Goal: Information Seeking & Learning: Learn about a topic

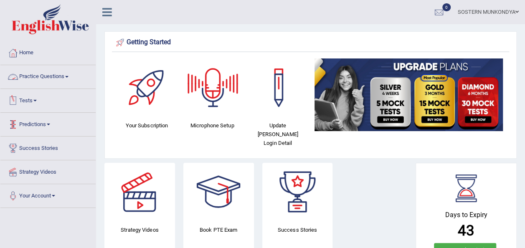
click at [69, 77] on span at bounding box center [66, 77] width 3 height 2
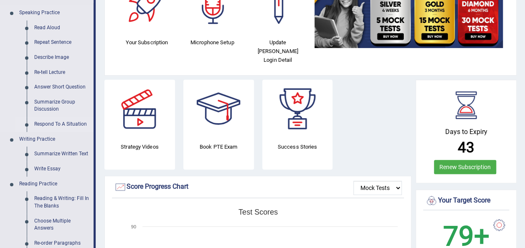
scroll to position [84, 0]
click at [57, 103] on link "Summarize Group Discussion" at bounding box center [62, 105] width 63 height 22
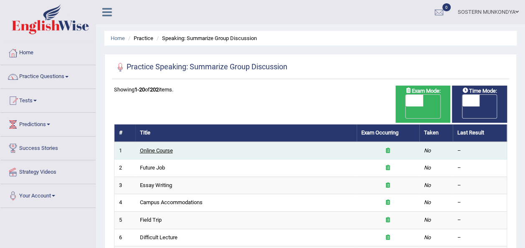
click at [163, 148] on link "Online Course" at bounding box center [156, 151] width 33 height 6
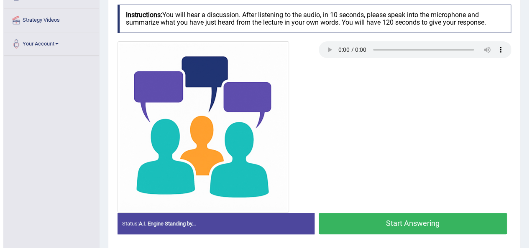
scroll to position [191, 0]
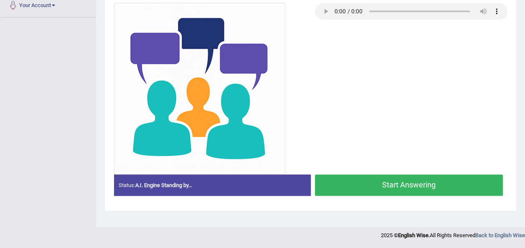
click at [369, 189] on button "Start Answering" at bounding box center [409, 185] width 189 height 21
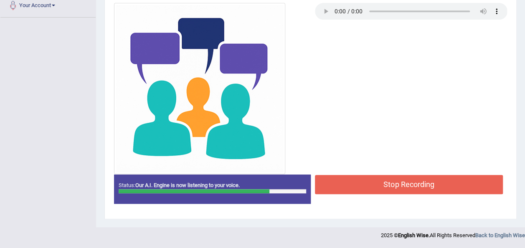
click at [367, 186] on button "Stop Recording" at bounding box center [409, 184] width 189 height 19
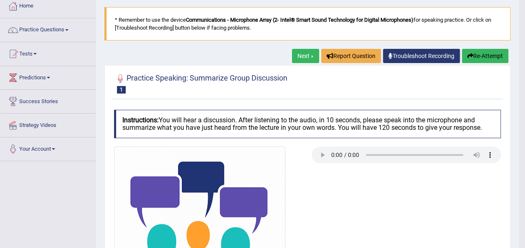
scroll to position [0, 0]
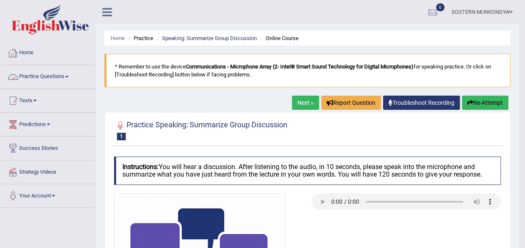
click at [69, 78] on link "Practice Questions" at bounding box center [47, 75] width 95 height 21
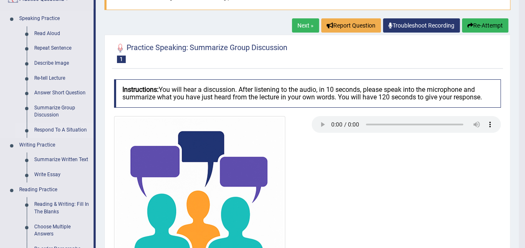
scroll to position [84, 0]
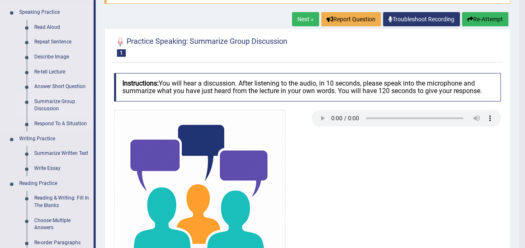
click at [50, 103] on link "Summarize Group Discussion" at bounding box center [62, 105] width 63 height 22
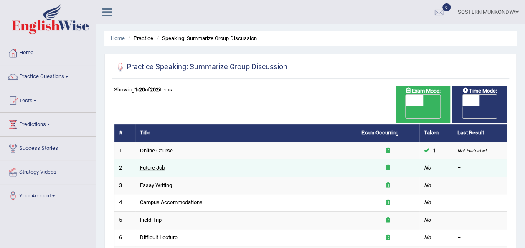
click at [157, 165] on link "Future Job" at bounding box center [152, 168] width 25 height 6
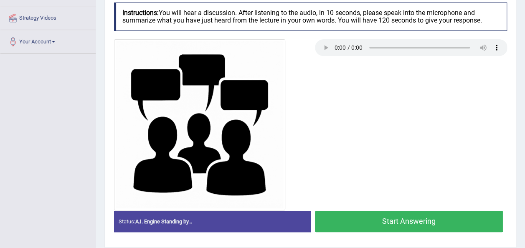
scroll to position [23, 0]
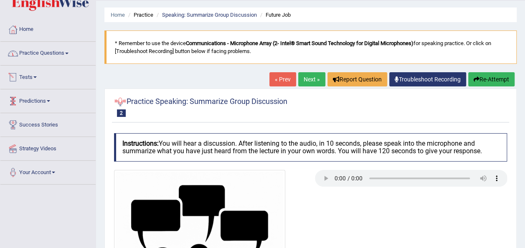
click at [52, 54] on link "Practice Questions" at bounding box center [47, 52] width 95 height 21
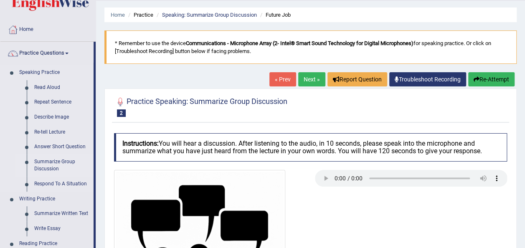
click at [51, 164] on link "Summarize Group Discussion" at bounding box center [62, 166] width 63 height 22
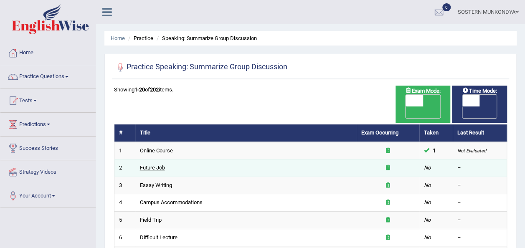
click at [152, 165] on link "Future Job" at bounding box center [152, 168] width 25 height 6
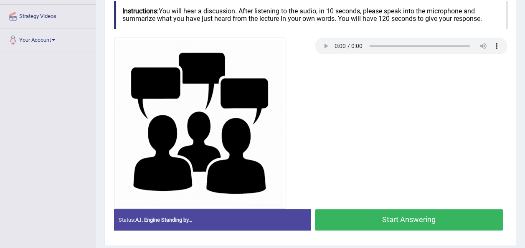
scroll to position [191, 0]
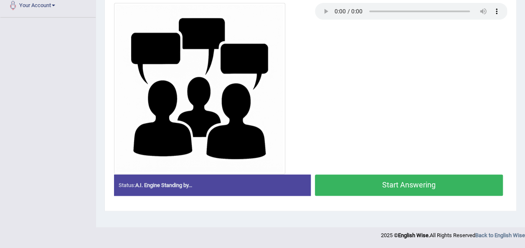
click at [385, 191] on button "Start Answering" at bounding box center [409, 185] width 189 height 21
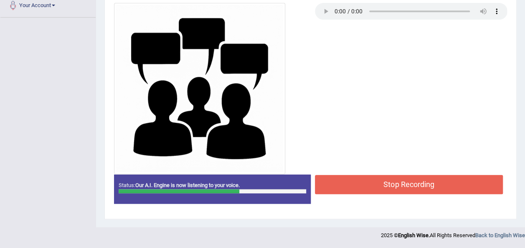
click at [380, 191] on button "Stop Recording" at bounding box center [409, 184] width 189 height 19
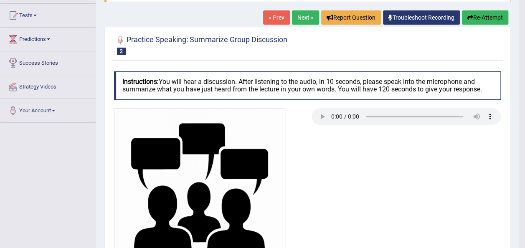
scroll to position [0, 0]
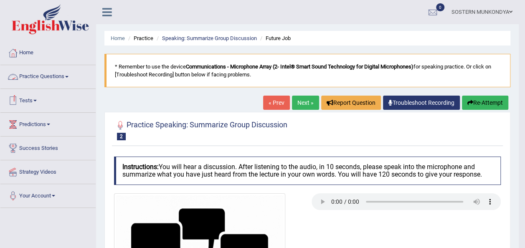
click at [66, 78] on link "Practice Questions" at bounding box center [47, 75] width 95 height 21
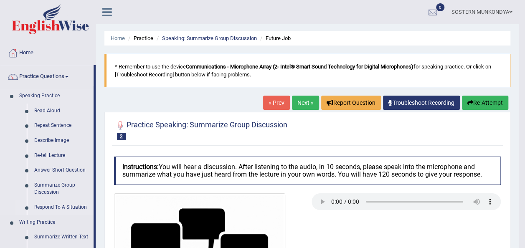
click at [67, 206] on link "Respond To A Situation" at bounding box center [62, 207] width 63 height 15
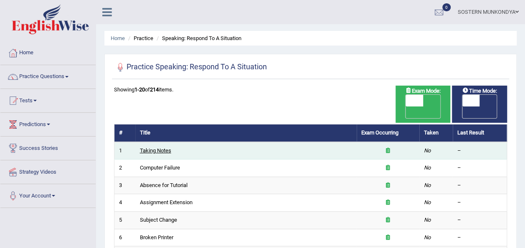
click at [153, 148] on link "Taking Notes" at bounding box center [155, 151] width 31 height 6
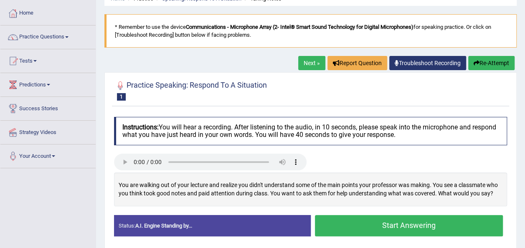
scroll to position [125, 0]
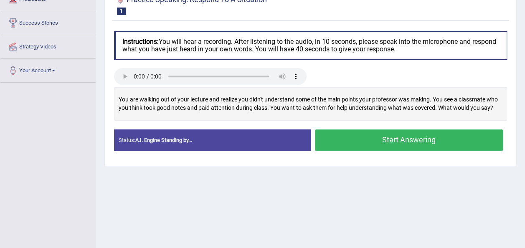
click at [346, 142] on button "Start Answering" at bounding box center [409, 140] width 189 height 21
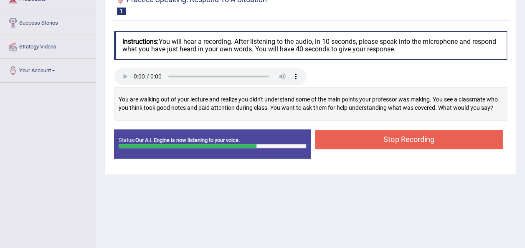
click at [343, 143] on button "Stop Recording" at bounding box center [409, 139] width 189 height 19
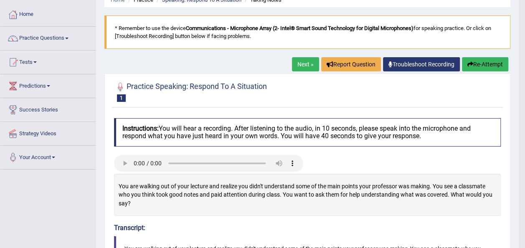
scroll to position [0, 0]
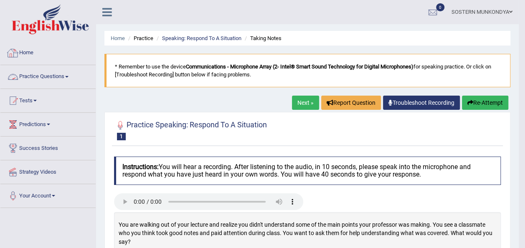
click at [54, 77] on link "Practice Questions" at bounding box center [47, 75] width 95 height 21
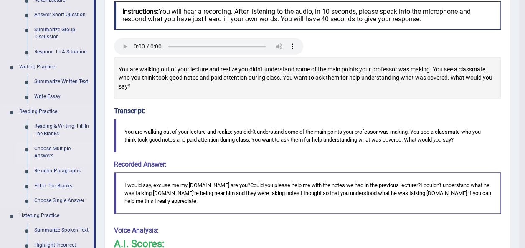
scroll to position [167, 0]
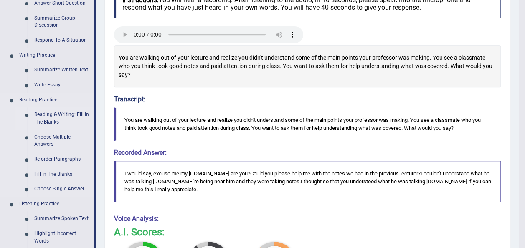
click at [51, 117] on link "Reading & Writing: Fill In The Blanks" at bounding box center [62, 118] width 63 height 22
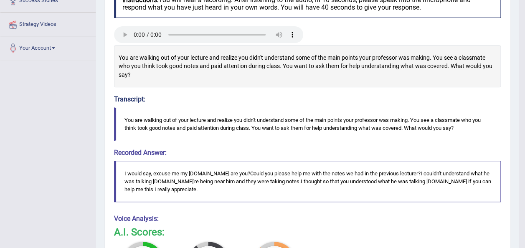
scroll to position [204, 0]
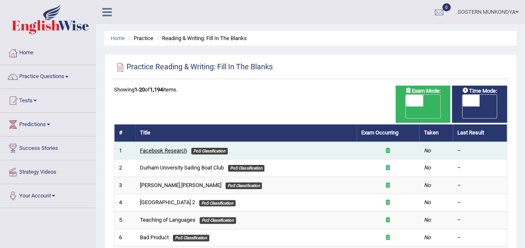
click at [162, 148] on link "Facebook Research" at bounding box center [163, 151] width 47 height 6
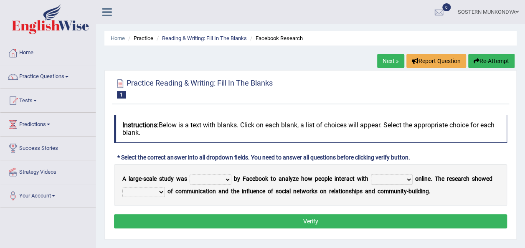
click at [227, 179] on select "surveyed had asked made" at bounding box center [211, 180] width 42 height 10
select select "surveyed"
click at [191, 175] on select "surveyed had asked made" at bounding box center [211, 180] width 42 height 10
click at [412, 177] on select "together all each other another" at bounding box center [392, 180] width 42 height 10
select select "each other"
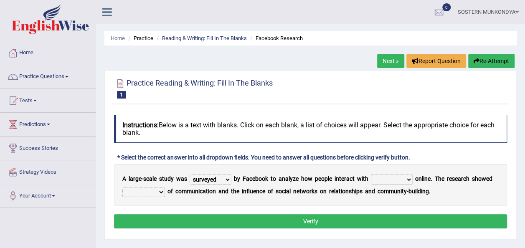
click at [374, 175] on select "together all each other another" at bounding box center [392, 180] width 42 height 10
click at [163, 192] on select "advantages standards fellowships patterns" at bounding box center [143, 192] width 43 height 10
select select "advantages"
click at [123, 187] on select "advantages standards fellowships patterns" at bounding box center [143, 192] width 43 height 10
click at [268, 222] on button "Verify" at bounding box center [310, 221] width 393 height 14
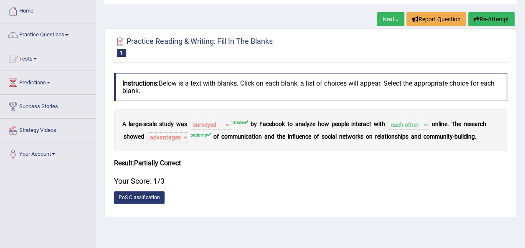
scroll to position [84, 0]
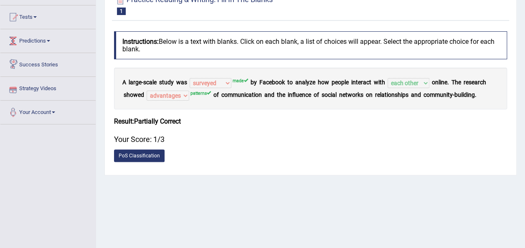
click at [51, 38] on link "Predictions" at bounding box center [47, 39] width 95 height 21
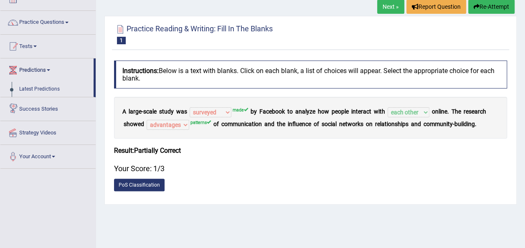
scroll to position [42, 0]
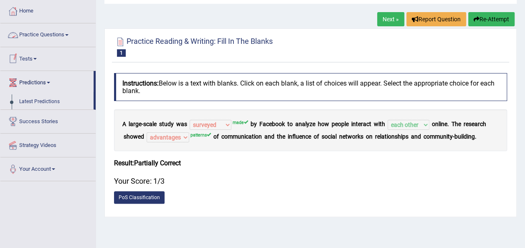
click at [50, 40] on link "Practice Questions" at bounding box center [47, 33] width 95 height 21
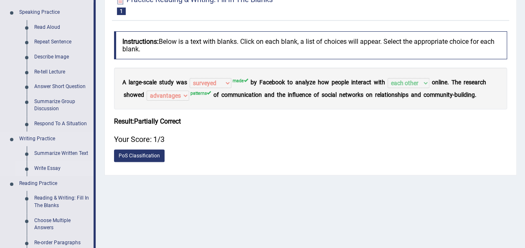
scroll to position [125, 0]
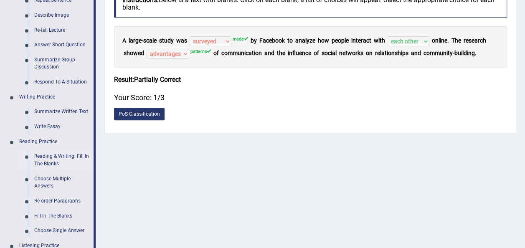
click at [51, 157] on link "Reading & Writing: Fill In The Blanks" at bounding box center [62, 160] width 63 height 22
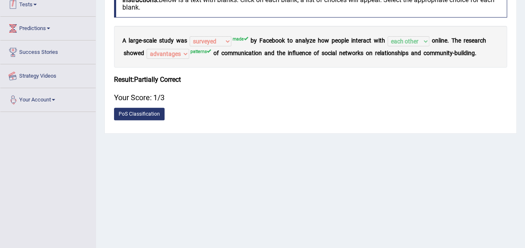
scroll to position [163, 0]
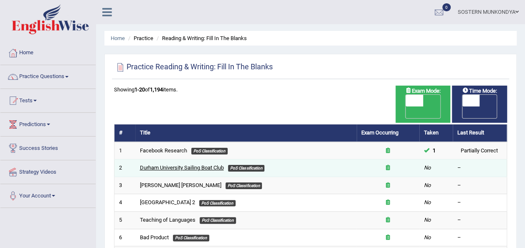
click at [160, 165] on link "Durham University Sailing Boat Club" at bounding box center [182, 168] width 84 height 6
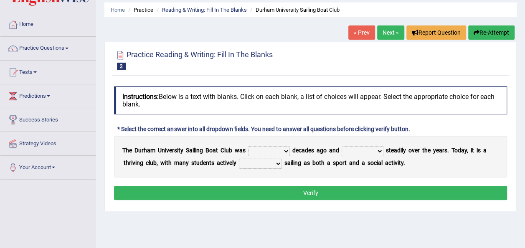
scroll to position [42, 0]
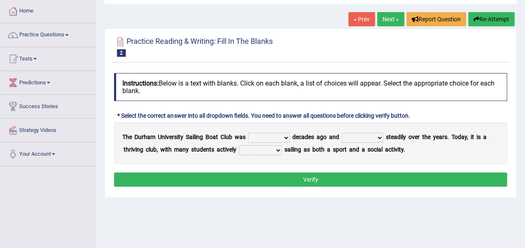
click at [288, 138] on select "found fund founded find" at bounding box center [269, 138] width 42 height 10
select select "found"
click at [250, 133] on select "found fund founded find" at bounding box center [269, 138] width 42 height 10
click at [384, 138] on select "grow growing has grown grown" at bounding box center [363, 138] width 42 height 10
select select "has grown"
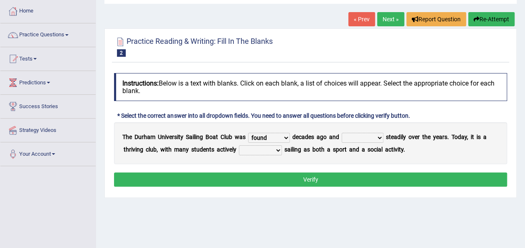
click at [345, 133] on select "grow growing has grown grown" at bounding box center [363, 138] width 42 height 10
click at [281, 150] on select "enjoy enjoyed are enjoying enjoying" at bounding box center [260, 150] width 43 height 10
select select "enjoying"
click at [240, 145] on select "enjoy enjoyed are enjoying enjoying" at bounding box center [260, 150] width 43 height 10
click at [275, 175] on button "Verify" at bounding box center [310, 180] width 393 height 14
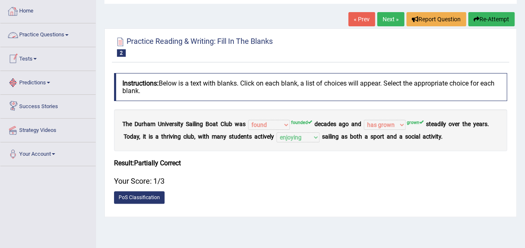
click at [58, 36] on link "Practice Questions" at bounding box center [47, 33] width 95 height 21
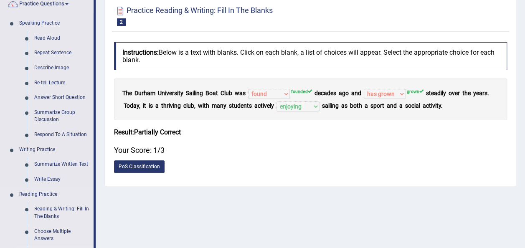
scroll to position [125, 0]
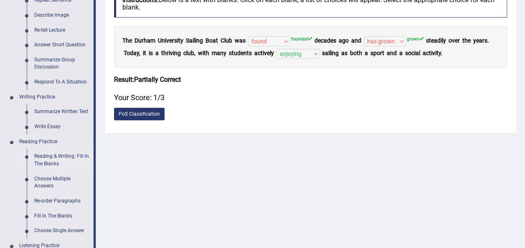
click at [48, 160] on link "Reading & Writing: Fill In The Blanks" at bounding box center [62, 160] width 63 height 22
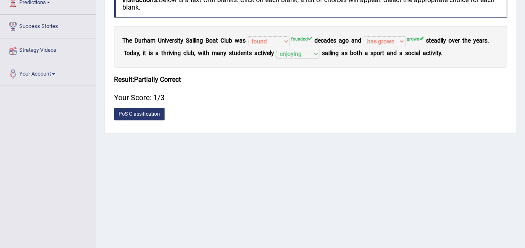
scroll to position [126, 0]
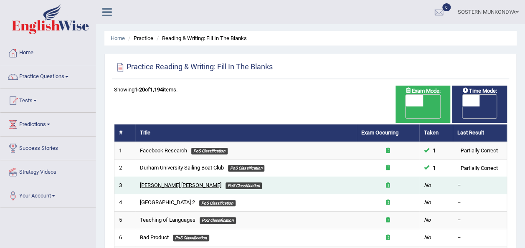
click at [158, 182] on link "[PERSON_NAME] [PERSON_NAME]" at bounding box center [181, 185] width 82 height 6
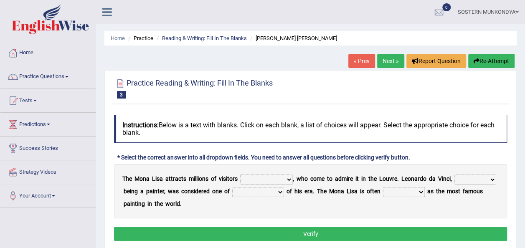
click at [291, 179] on select "around the year the all year all year round per year" at bounding box center [266, 180] width 53 height 10
select select "per year"
click at [242, 175] on select "around the year the all year all year round per year" at bounding box center [266, 180] width 53 height 10
click at [455, 185] on select "rather than as much as as well as as long as" at bounding box center [476, 180] width 42 height 10
select select "rather than"
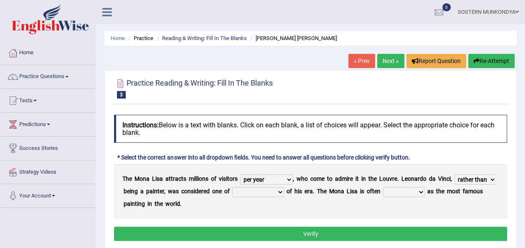
click at [455, 185] on select "rather than as much as as well as as long as" at bounding box center [476, 180] width 42 height 10
click at [284, 192] on select "better artists artist the better artist the best artists" at bounding box center [258, 192] width 52 height 10
select select "the best artists"
click at [278, 187] on select "better artists artist the better artist the best artists" at bounding box center [258, 192] width 52 height 10
click at [425, 189] on select "classified suggested predicted described" at bounding box center [404, 192] width 42 height 10
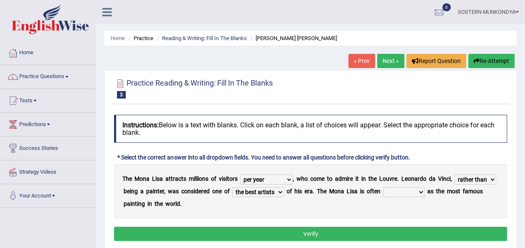
select select "described"
click at [425, 187] on select "classified suggested predicted described" at bounding box center [404, 192] width 42 height 10
click at [332, 235] on button "Verify" at bounding box center [310, 234] width 393 height 14
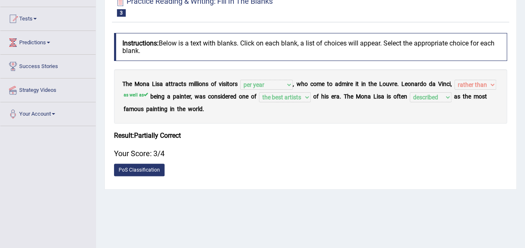
scroll to position [84, 0]
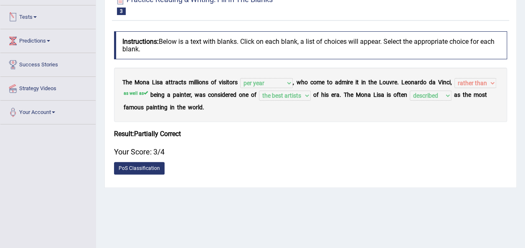
click at [37, 41] on link "Predictions" at bounding box center [47, 39] width 95 height 21
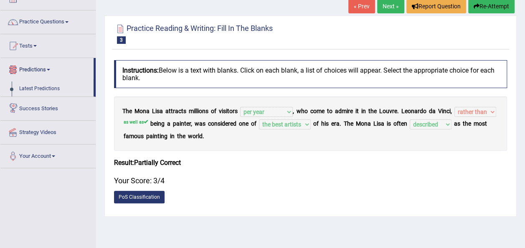
scroll to position [42, 0]
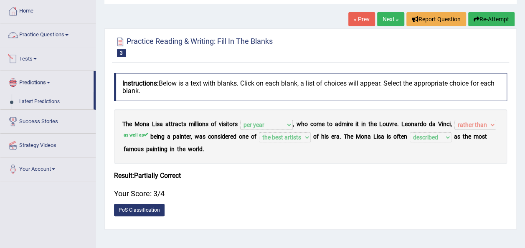
click at [43, 31] on link "Practice Questions" at bounding box center [47, 33] width 95 height 21
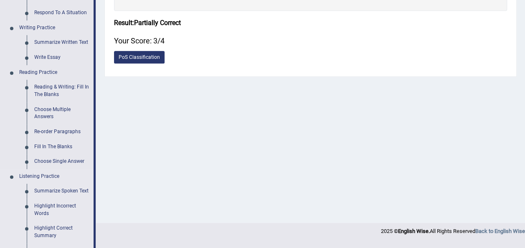
scroll to position [155, 0]
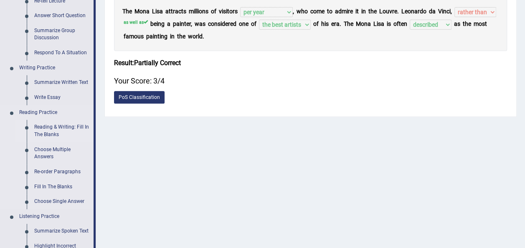
click at [58, 130] on link "Reading & Writing: Fill In The Blanks" at bounding box center [62, 131] width 63 height 22
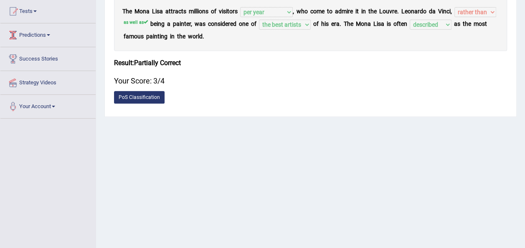
scroll to position [191, 0]
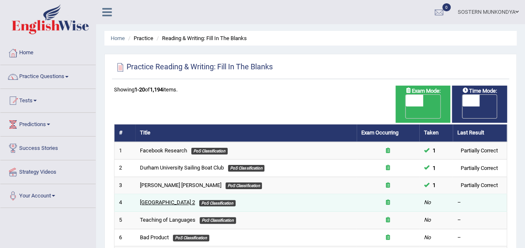
click at [166, 199] on link "[GEOGRAPHIC_DATA] 2" at bounding box center [167, 202] width 55 height 6
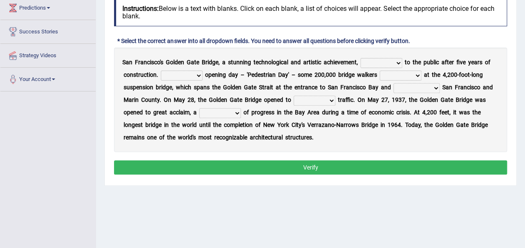
scroll to position [104, 0]
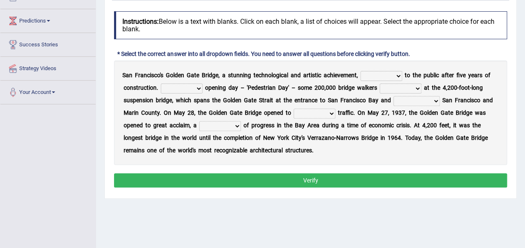
click at [402, 74] on select "opens closes appears equals" at bounding box center [382, 76] width 42 height 10
select select "opens"
click at [364, 71] on select "opens closes appears equals" at bounding box center [382, 76] width 42 height 10
click at [199, 87] on select "On During Since When" at bounding box center [182, 89] width 42 height 10
select select "Since"
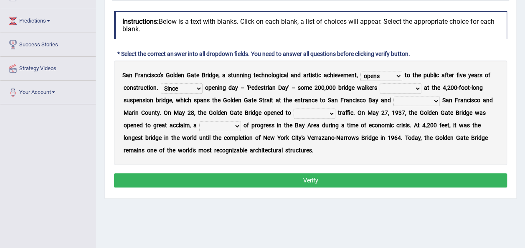
click at [161, 84] on select "On During Since When" at bounding box center [182, 89] width 42 height 10
click at [420, 87] on select "stationed looked marveled laughed" at bounding box center [401, 89] width 42 height 10
select select "stationed"
click at [384, 84] on select "stationed looked marveled laughed" at bounding box center [401, 89] width 42 height 10
click at [439, 99] on select "separates connects channels differentiates" at bounding box center [417, 101] width 46 height 10
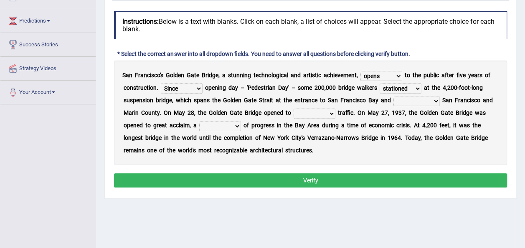
select select "connects"
click at [397, 96] on select "separates connects channels differentiates" at bounding box center [417, 101] width 46 height 10
click at [334, 113] on select "aquatic vehicular airborne watertight" at bounding box center [315, 114] width 42 height 10
select select "vehicular"
click at [296, 109] on select "aquatic vehicular airborne watertight" at bounding box center [315, 114] width 42 height 10
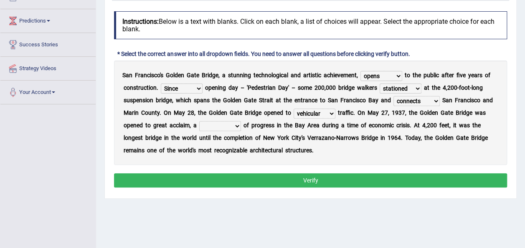
click at [239, 127] on select "denial symbol technique yield" at bounding box center [220, 126] width 42 height 10
select select "symbol"
click at [201, 121] on select "denial symbol technique yield" at bounding box center [220, 126] width 42 height 10
click at [318, 182] on button "Verify" at bounding box center [310, 180] width 393 height 14
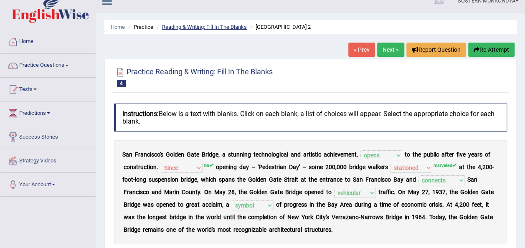
scroll to position [0, 0]
